Goal: Navigation & Orientation: Find specific page/section

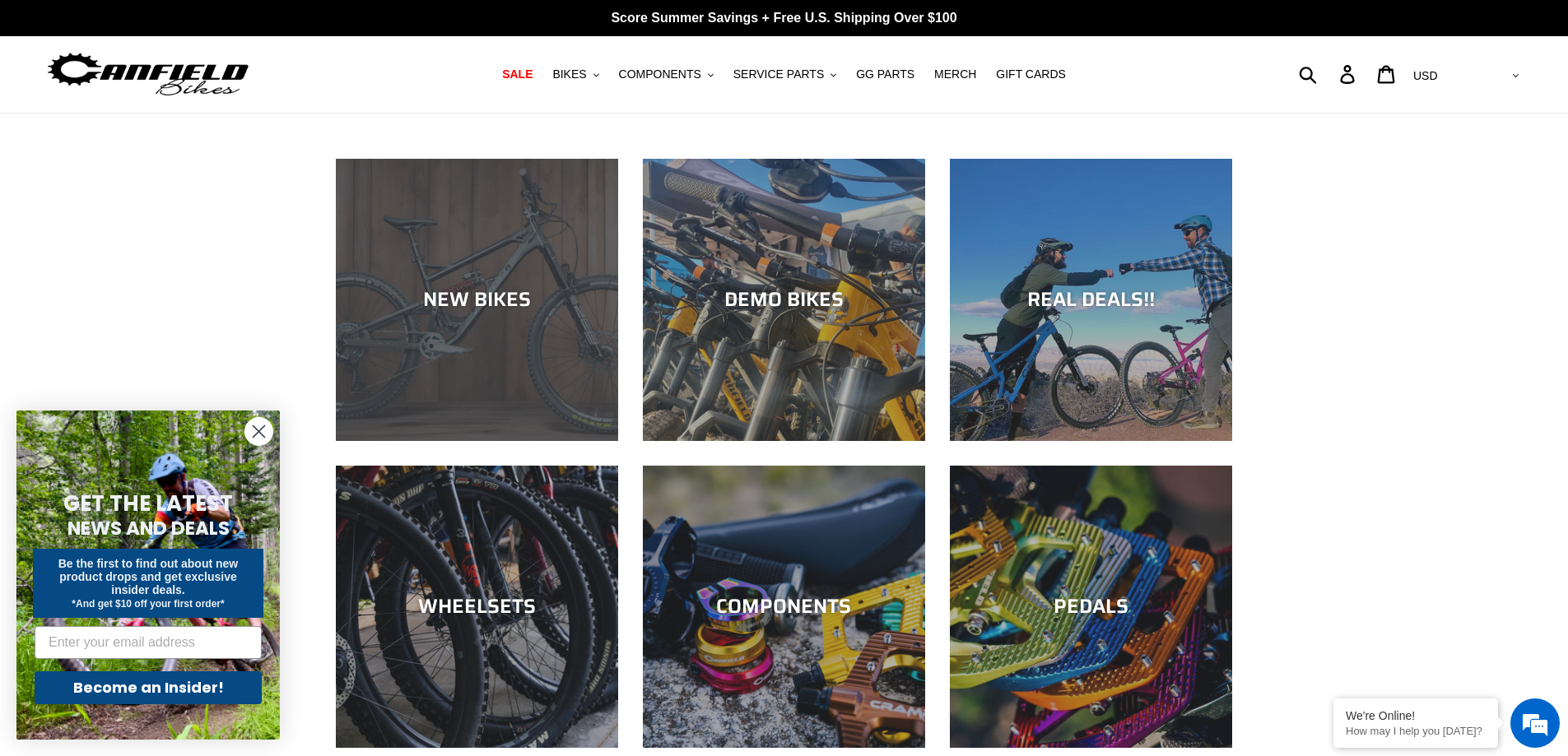
click at [454, 291] on div "NEW BIKES" at bounding box center [476, 300] width 282 height 24
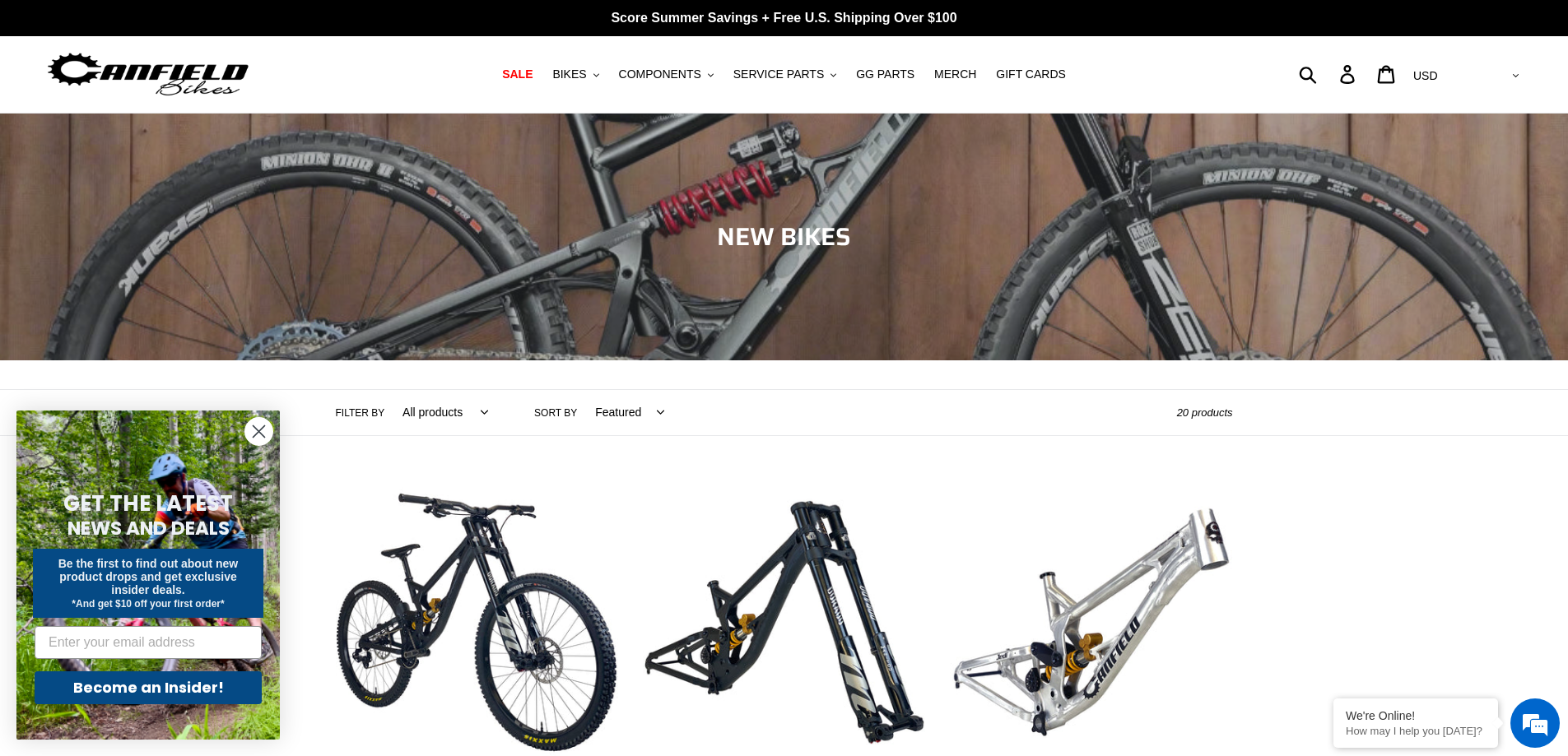
click at [192, 68] on img at bounding box center [147, 75] width 206 height 52
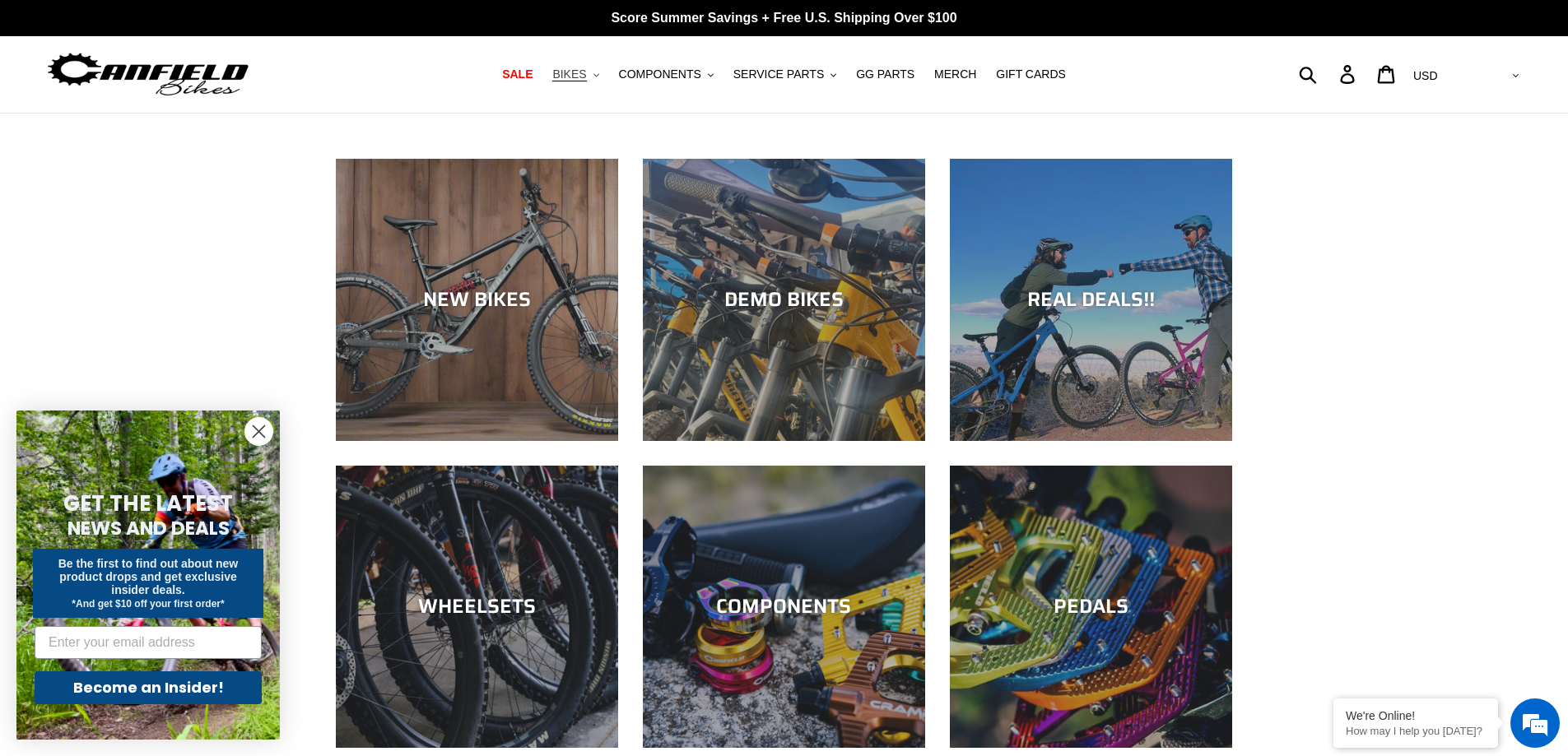
click at [580, 74] on span "BIKES" at bounding box center [569, 75] width 34 height 14
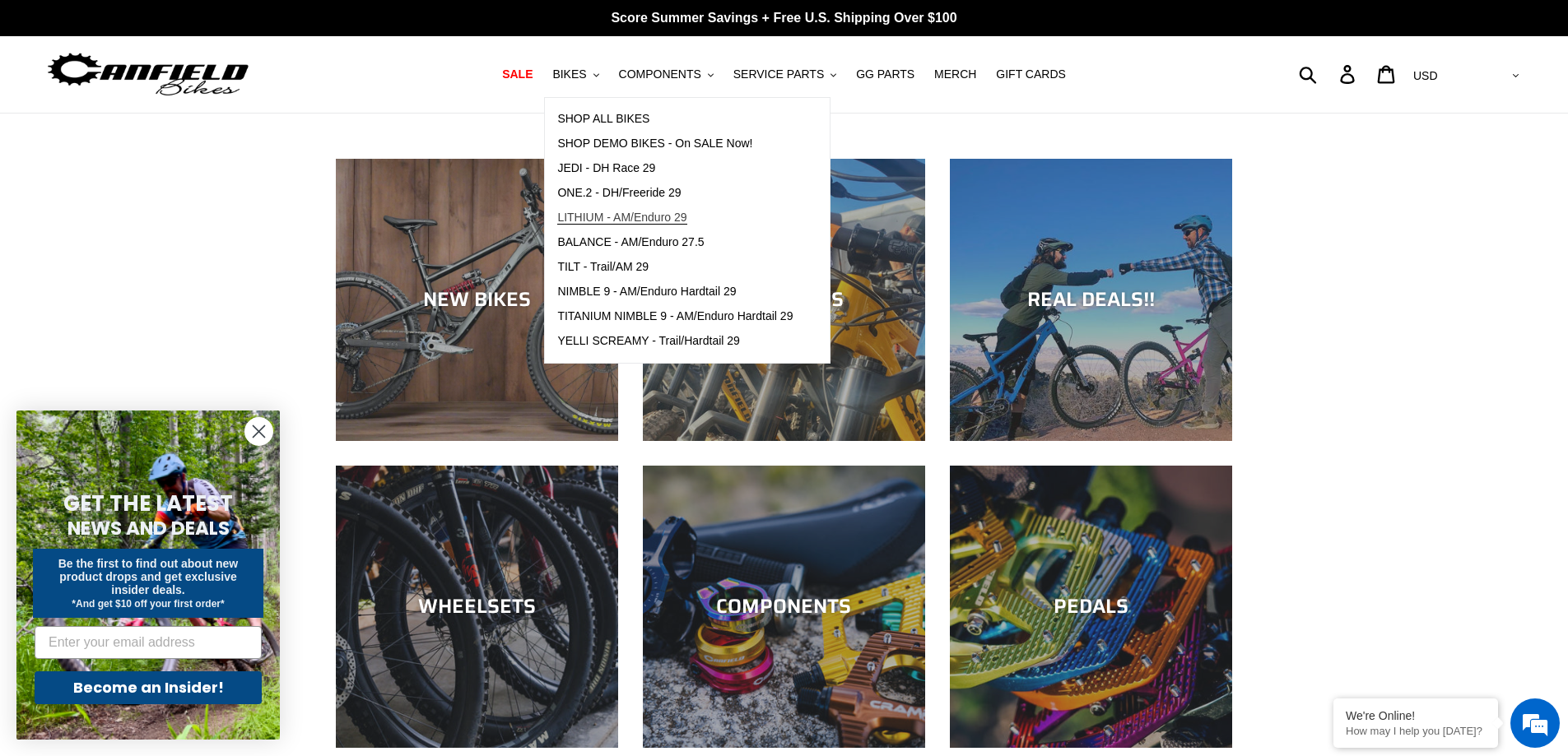
click at [614, 216] on span "LITHIUM - AM/Enduro 29" at bounding box center [622, 217] width 130 height 14
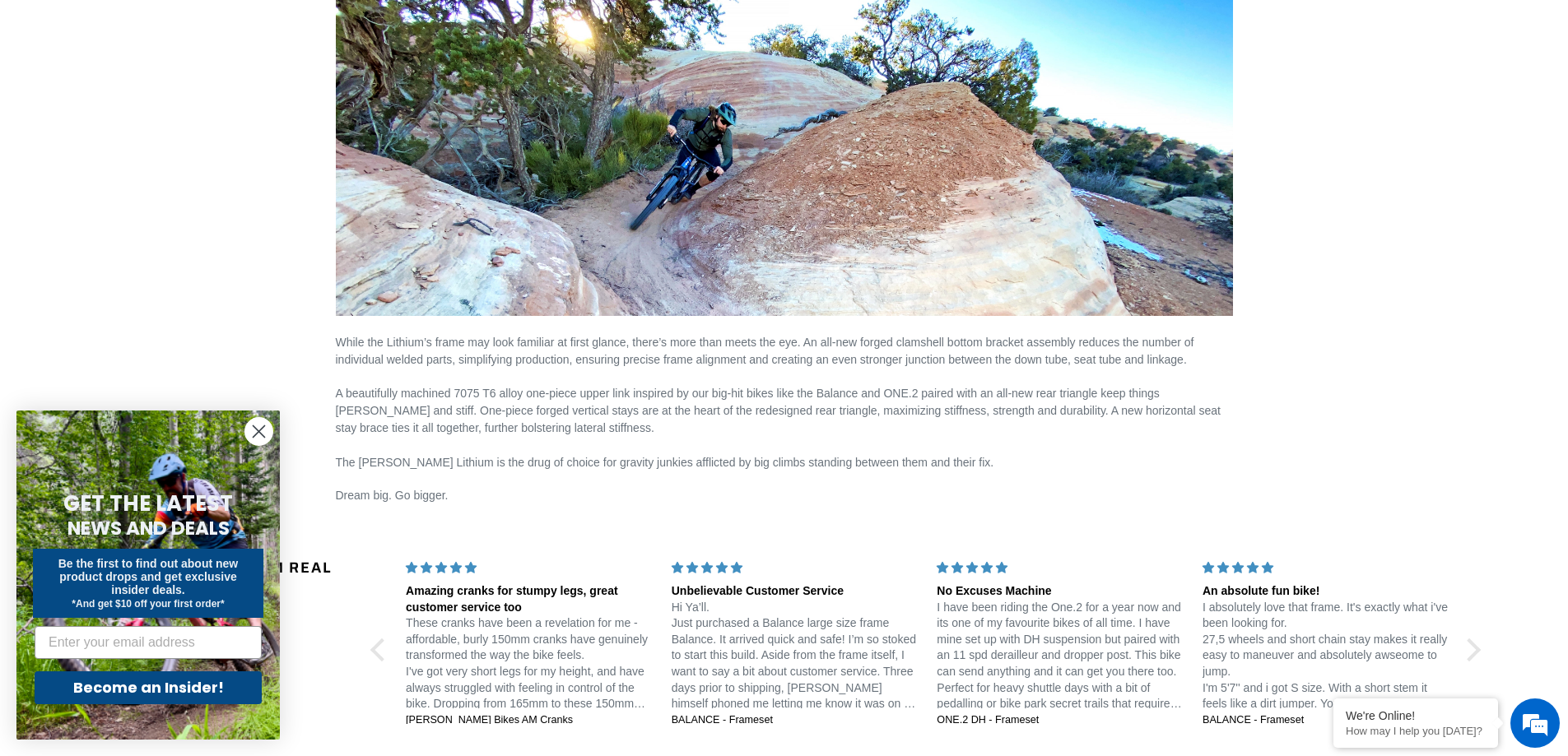
scroll to position [2057, 0]
